Goal: Task Accomplishment & Management: Manage account settings

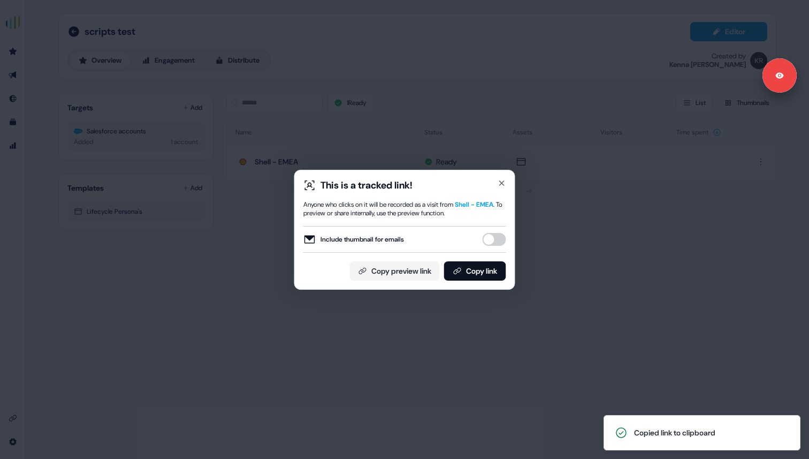
click at [592, 198] on div "This is a tracked link! Anyone who clicks on it will be recorded as a visit fro…" at bounding box center [404, 229] width 809 height 459
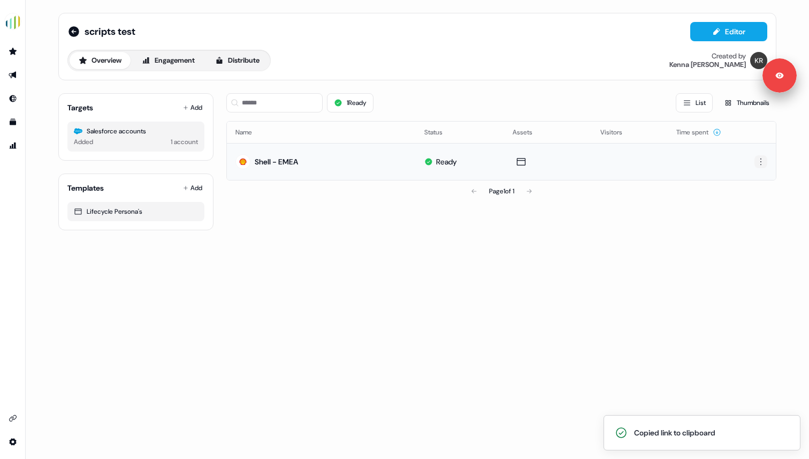
click at [762, 160] on html "Signed in as [PERSON_NAME] Sign out Copied link to clipboard For the best exper…" at bounding box center [404, 229] width 809 height 459
click at [448, 173] on html "Signed in as [PERSON_NAME] Sign out For the best experience switch devices to a…" at bounding box center [404, 229] width 809 height 459
click at [15, 74] on icon "Go to outbound experience" at bounding box center [12, 75] width 7 height 7
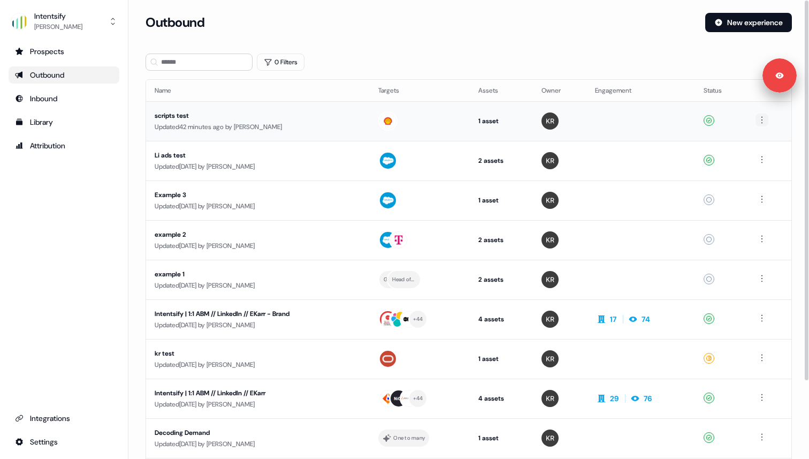
click at [762, 118] on html "Signed in as [PERSON_NAME] Sign out For the best experience switch devices to a…" at bounding box center [404, 229] width 809 height 459
click at [751, 154] on span "Delete" at bounding box center [744, 157] width 19 height 9
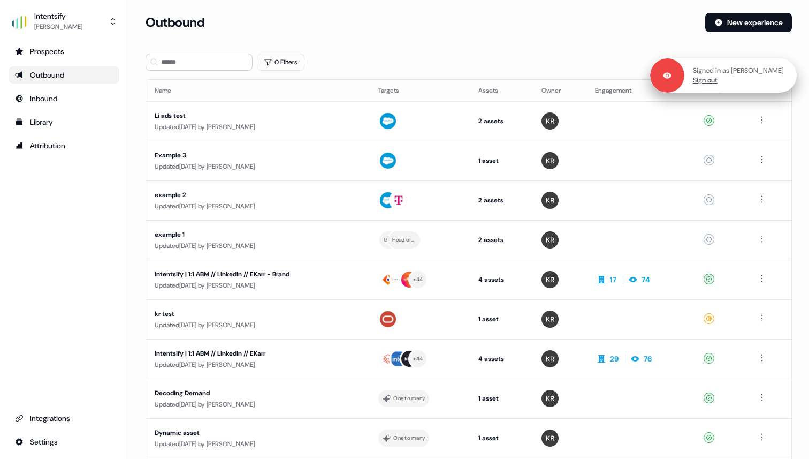
click at [714, 82] on link "Sign out" at bounding box center [705, 80] width 25 height 10
